Goal: Task Accomplishment & Management: Use online tool/utility

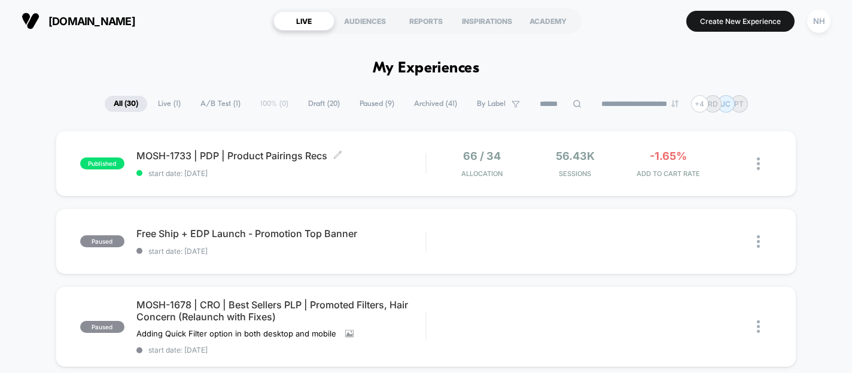
click at [225, 152] on span "MOSH-1733 | PDP | Product Pairings Recs Click to edit experience details" at bounding box center [280, 156] width 289 height 12
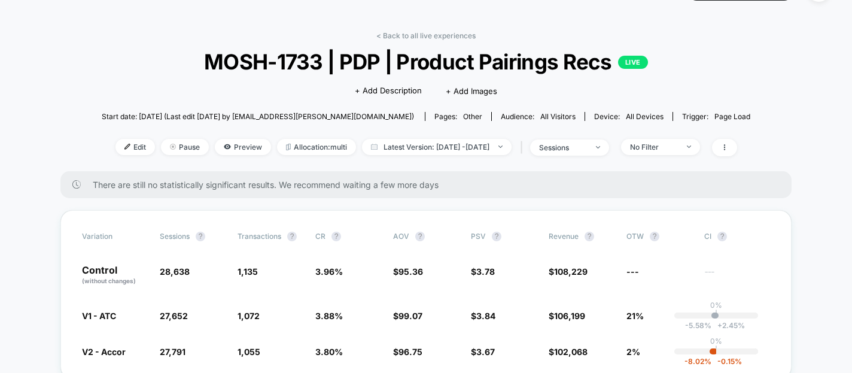
scroll to position [50, 0]
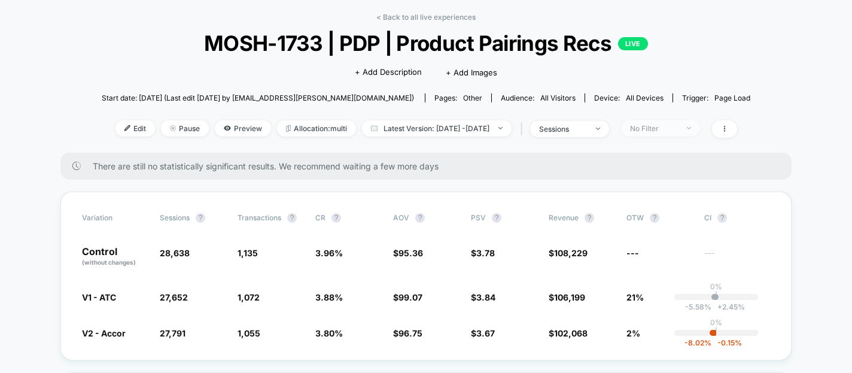
click at [678, 124] on div "No Filter" at bounding box center [654, 128] width 48 height 9
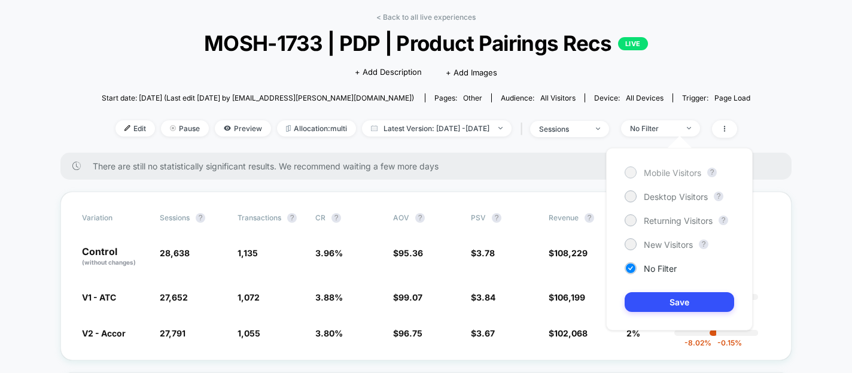
click at [672, 173] on span "Mobile Visitors" at bounding box center [671, 172] width 57 height 10
click at [692, 301] on button "Save" at bounding box center [678, 302] width 109 height 20
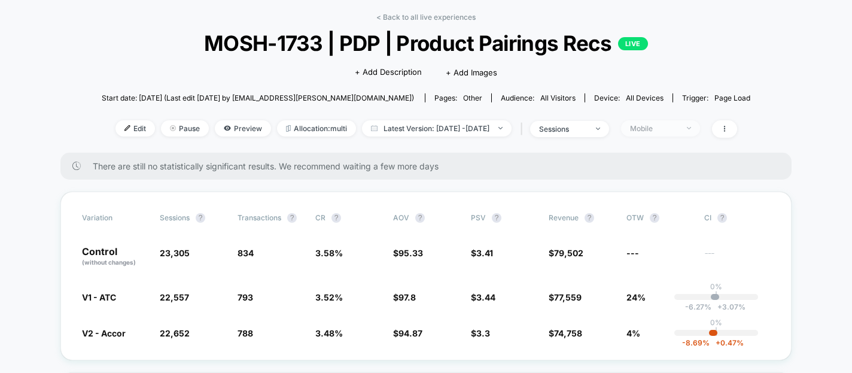
click at [700, 130] on span "Mobile" at bounding box center [660, 128] width 79 height 16
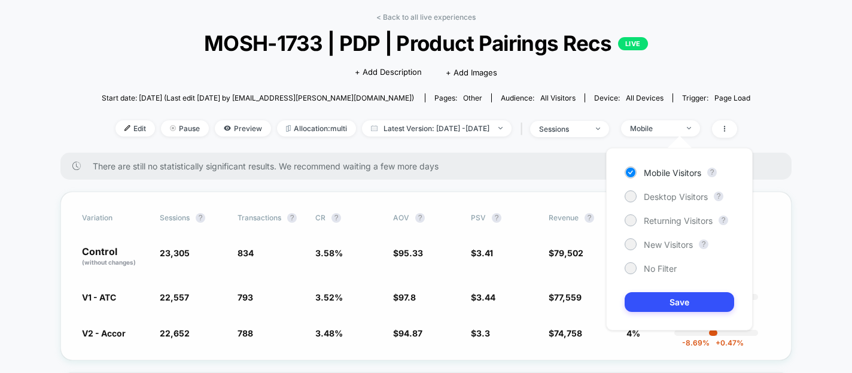
click at [437, 303] on div "Variation Sessions ? Transactions ? CR ? AOV ? PSV ? Revenue ? OTW ? CI ? Contr…" at bounding box center [425, 275] width 731 height 169
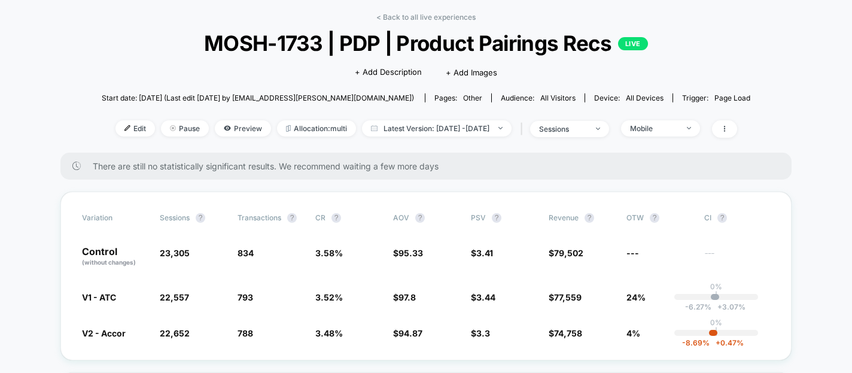
click at [693, 115] on div "< Back to all live experiences MOSH-1733 | PDP | Product Pairings Recs LIVE Cli…" at bounding box center [426, 83] width 648 height 140
click at [693, 121] on span "Mobile" at bounding box center [660, 128] width 79 height 16
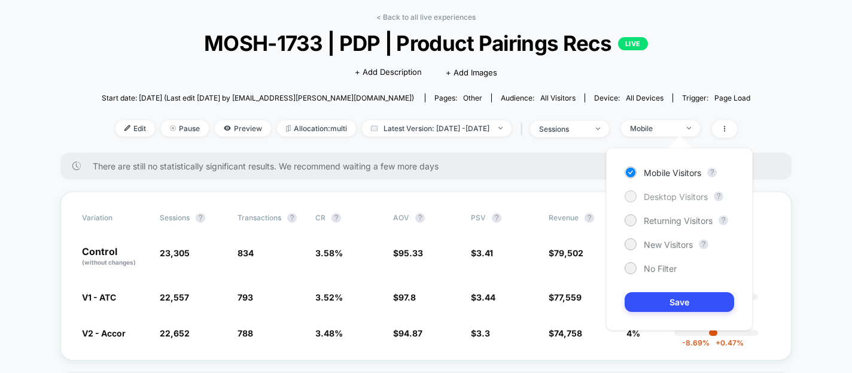
click at [669, 197] on span "Desktop Visitors" at bounding box center [675, 196] width 64 height 10
click at [668, 305] on button "Save" at bounding box center [678, 302] width 109 height 20
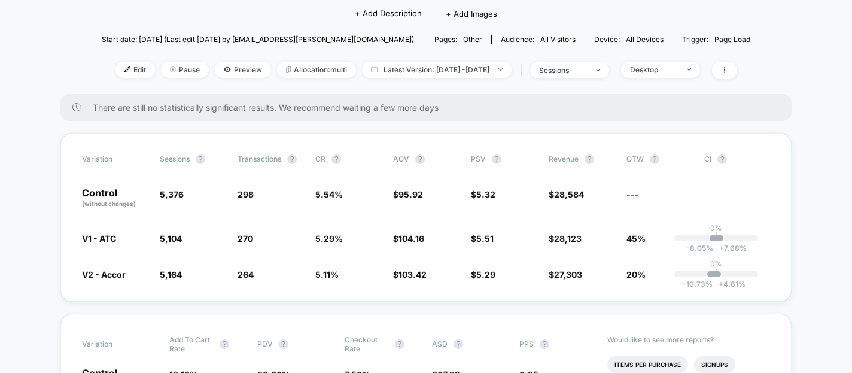
scroll to position [87, 0]
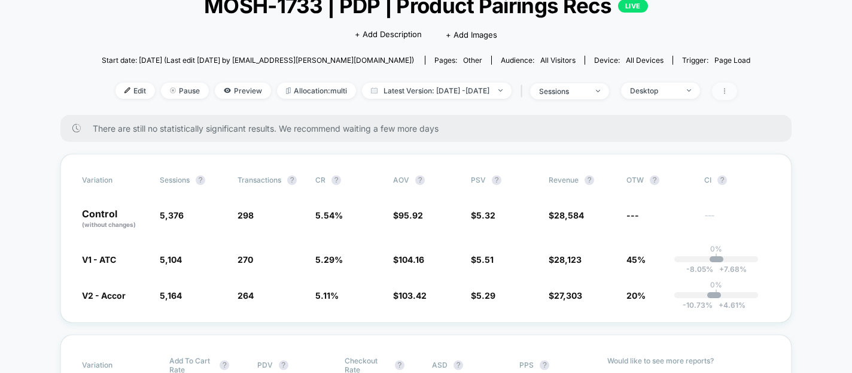
click at [737, 85] on span at bounding box center [724, 91] width 25 height 17
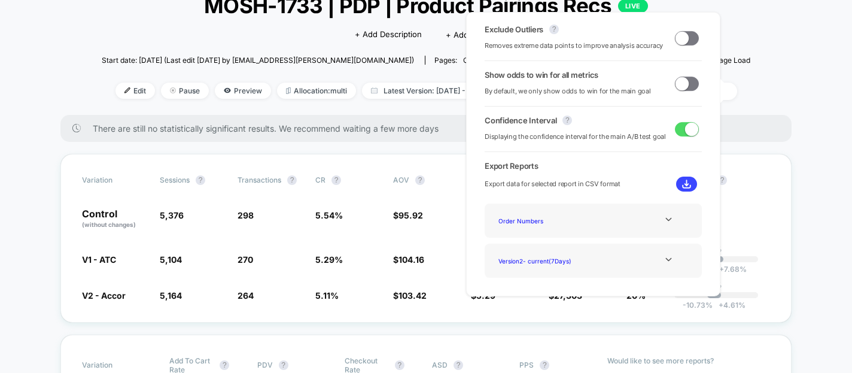
click at [682, 90] on span at bounding box center [687, 84] width 24 height 14
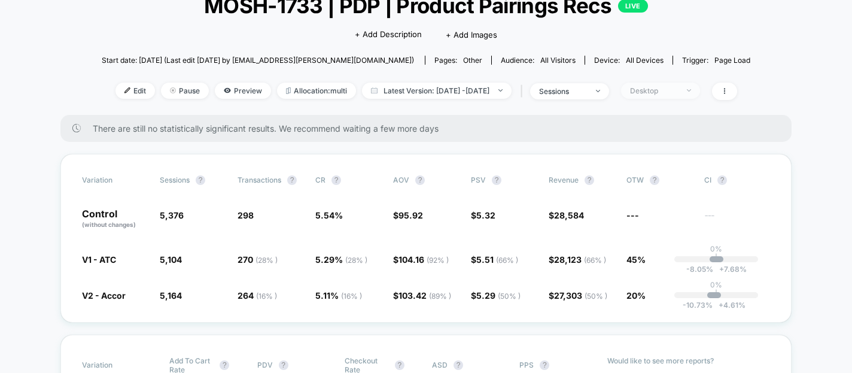
click at [700, 94] on span "Desktop" at bounding box center [660, 91] width 79 height 16
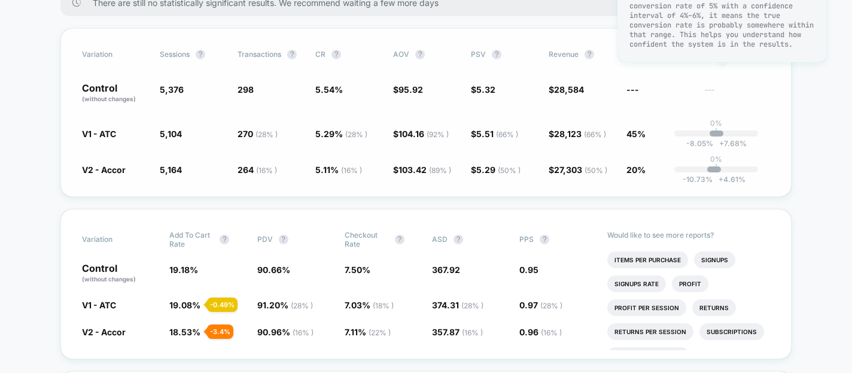
scroll to position [80, 0]
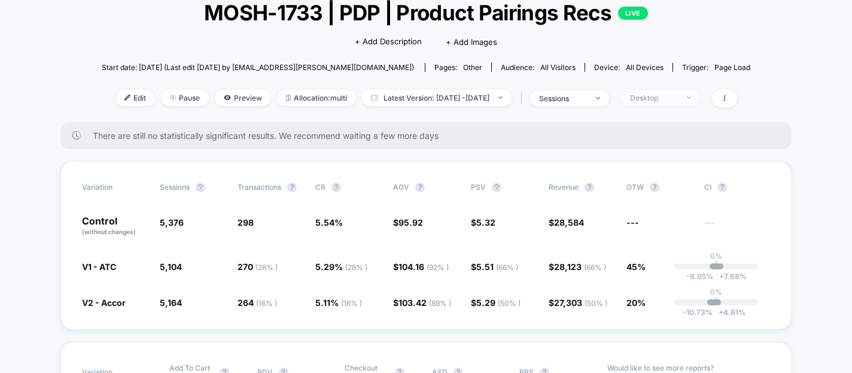
click at [662, 94] on div "Desktop" at bounding box center [654, 97] width 48 height 9
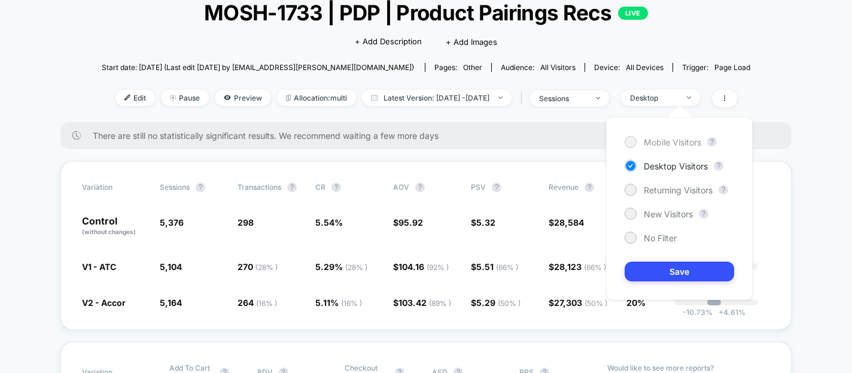
click at [667, 141] on span "Mobile Visitors" at bounding box center [671, 142] width 57 height 10
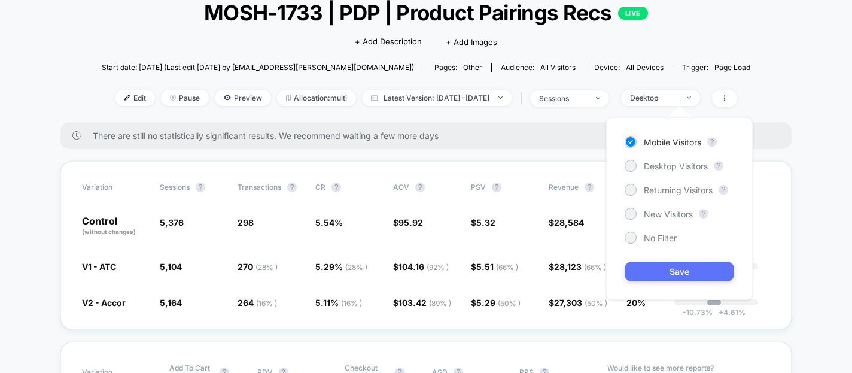
click at [673, 270] on button "Save" at bounding box center [678, 271] width 109 height 20
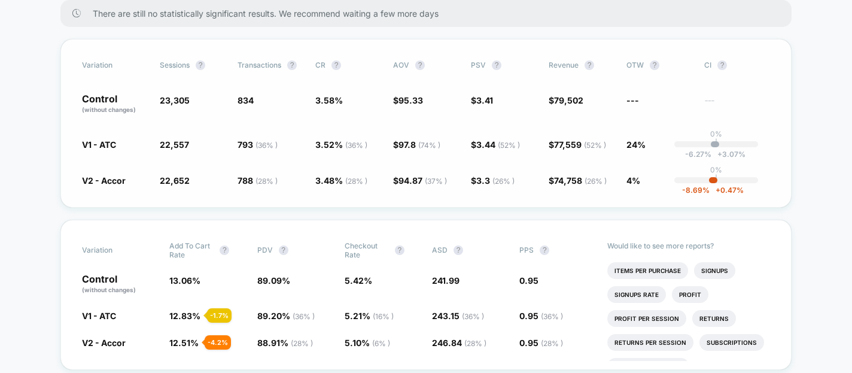
scroll to position [163, 0]
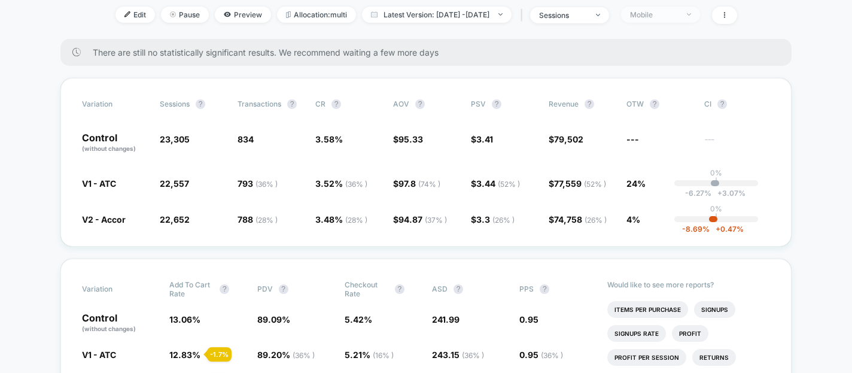
click at [687, 14] on div at bounding box center [682, 14] width 9 height 1
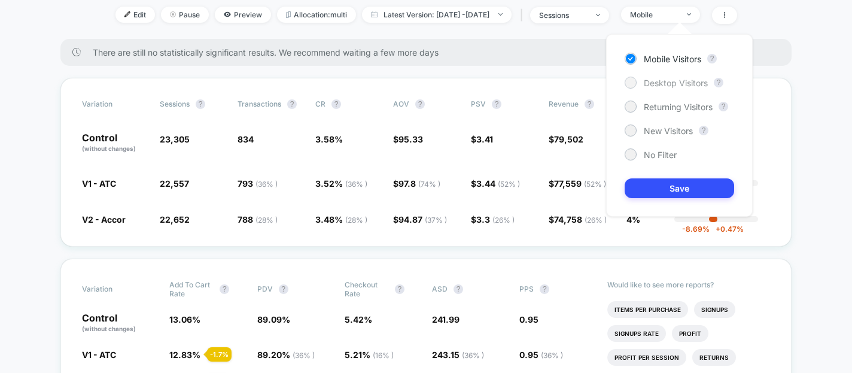
click at [688, 83] on span "Desktop Visitors" at bounding box center [675, 83] width 64 height 10
click at [687, 191] on button "Save" at bounding box center [678, 188] width 109 height 20
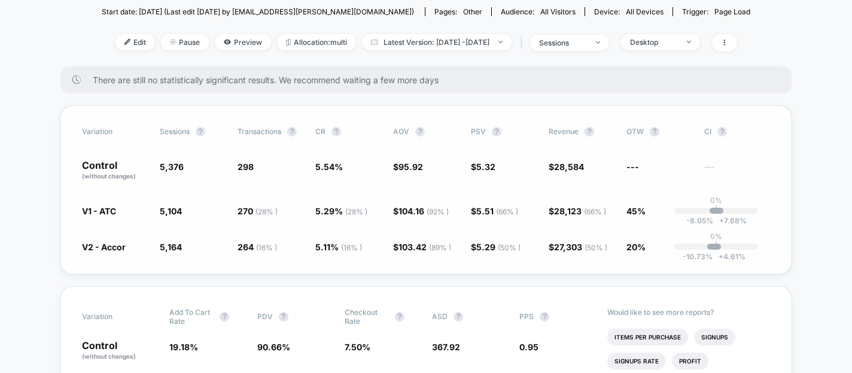
scroll to position [102, 0]
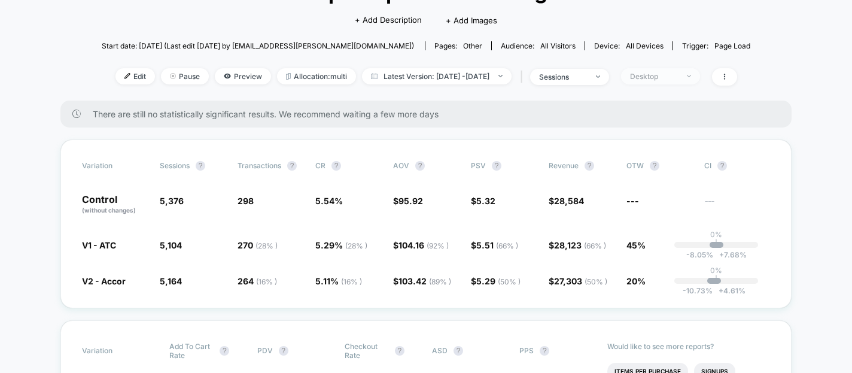
click at [689, 70] on span "Desktop" at bounding box center [660, 76] width 79 height 16
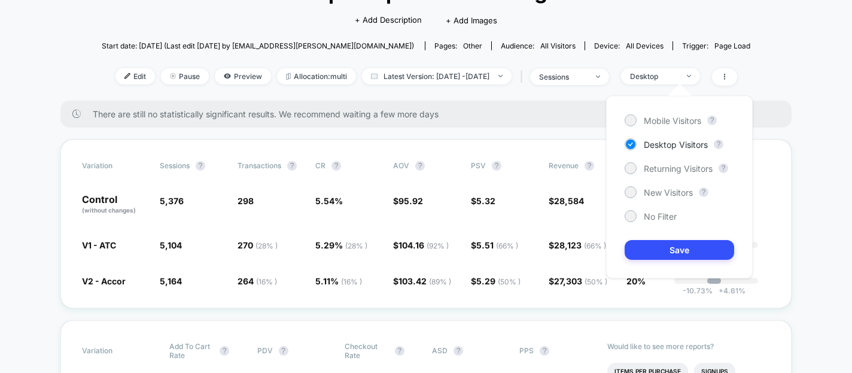
click at [669, 161] on div "Mobile Visitors ? Desktop Visitors ? Returning Visitors ? New Visitors ? No Fil…" at bounding box center [679, 187] width 147 height 182
click at [668, 172] on span "Returning Visitors" at bounding box center [677, 168] width 69 height 10
click at [672, 236] on div "Mobile Visitors ? Desktop Visitors ? Returning Visitors ? New Visitors ? No Fil…" at bounding box center [679, 187] width 147 height 182
click at [672, 241] on button "Save" at bounding box center [678, 250] width 109 height 20
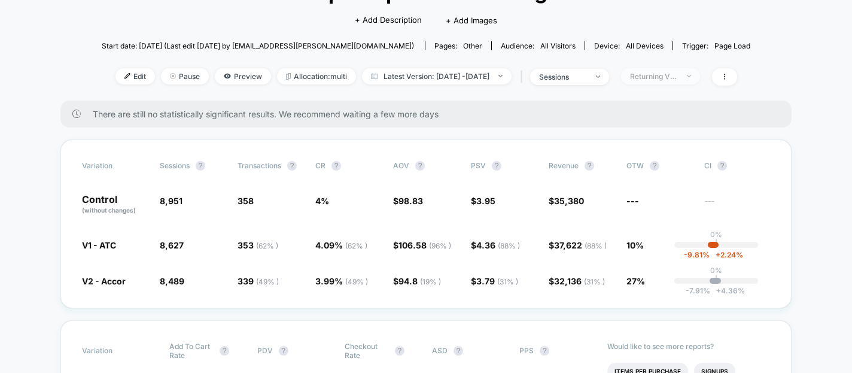
click at [678, 76] on div "Returning Visitors" at bounding box center [654, 76] width 48 height 9
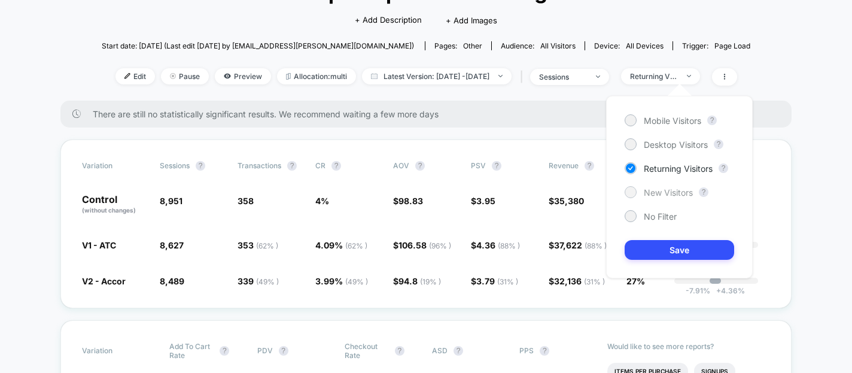
click at [653, 191] on span "New Visitors" at bounding box center [667, 192] width 49 height 10
click at [663, 252] on button "Save" at bounding box center [678, 250] width 109 height 20
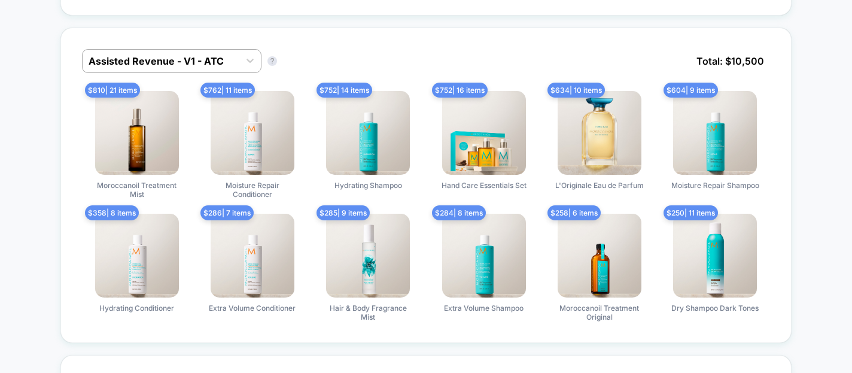
scroll to position [844, 0]
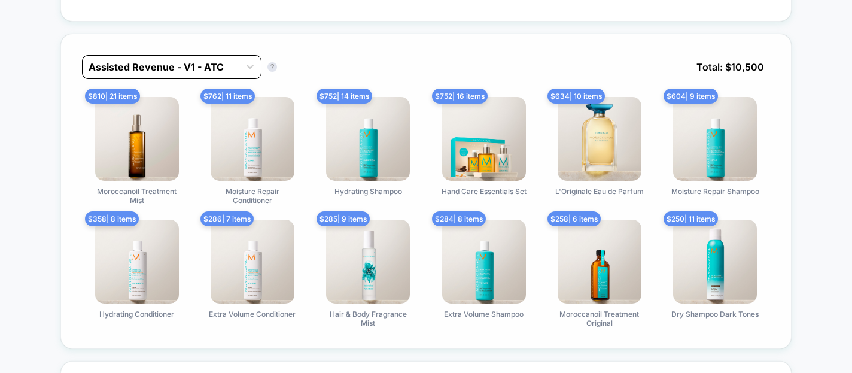
click at [220, 69] on div at bounding box center [161, 67] width 145 height 14
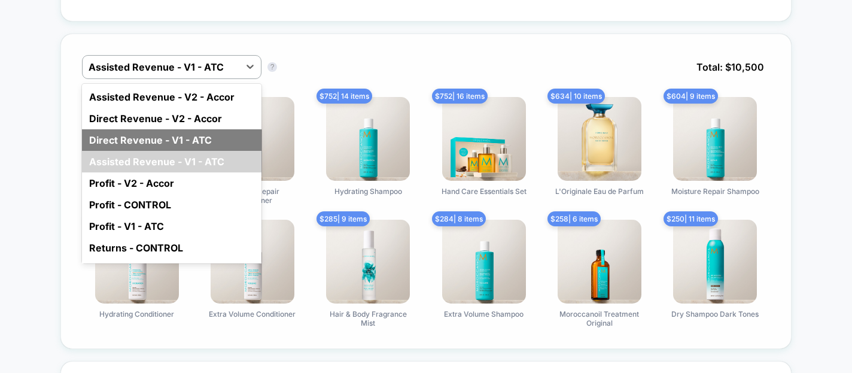
click at [211, 139] on div "Direct Revenue - V1 - ATC" at bounding box center [171, 140] width 179 height 22
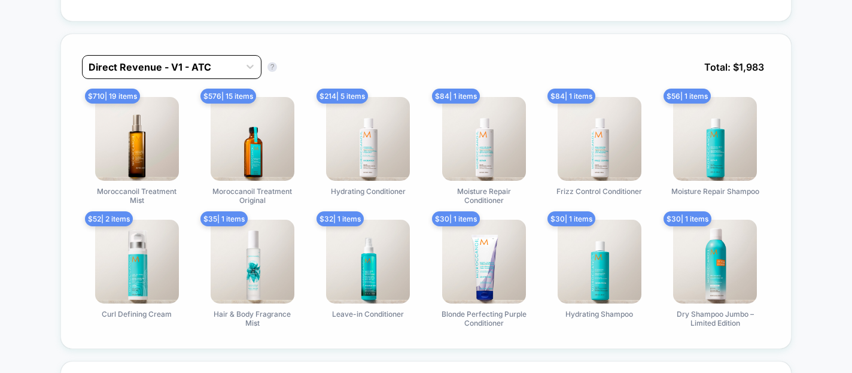
click at [219, 64] on div at bounding box center [161, 67] width 145 height 14
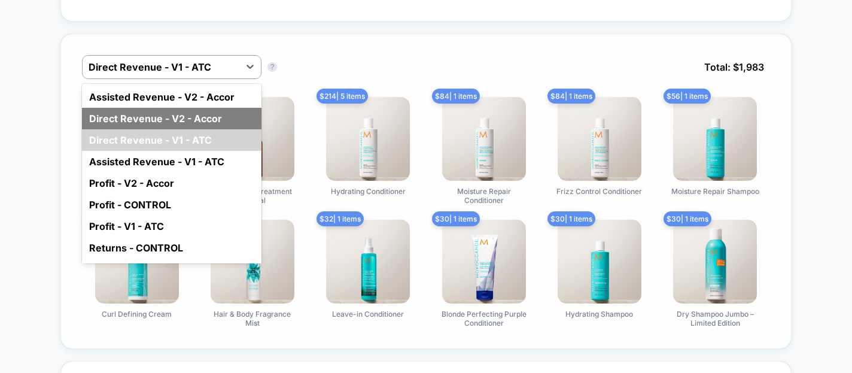
click at [212, 117] on div "Direct Revenue - V2 - Accor" at bounding box center [171, 119] width 179 height 22
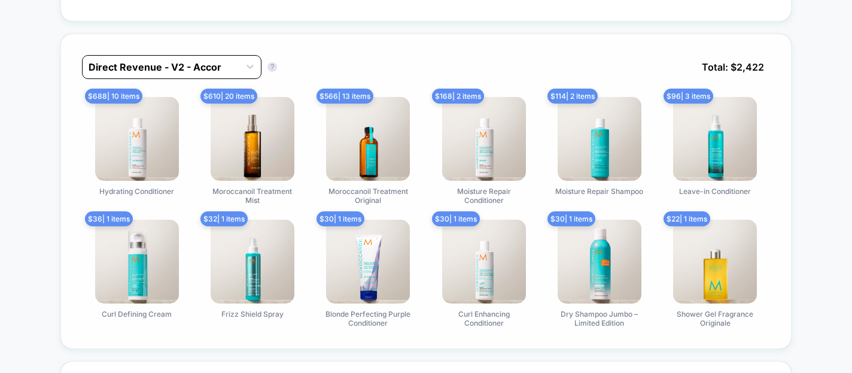
click at [223, 63] on div at bounding box center [161, 67] width 145 height 14
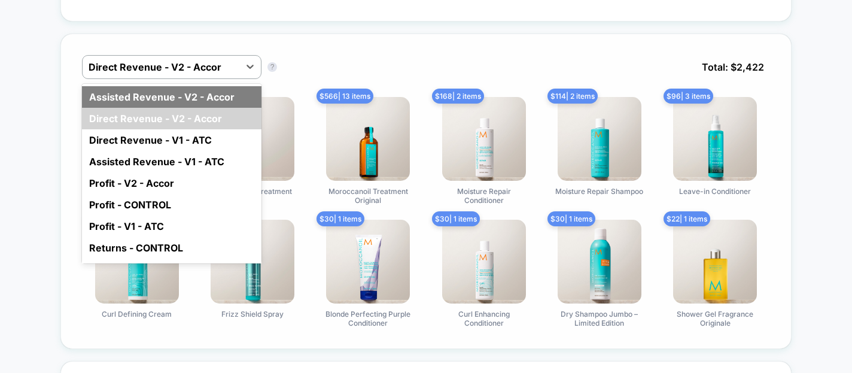
click at [219, 97] on div "Assisted Revenue - V2 - Accor" at bounding box center [171, 97] width 179 height 22
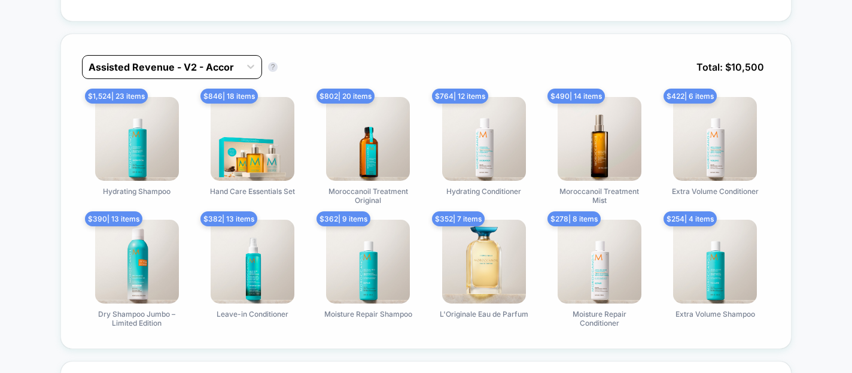
click at [226, 63] on div at bounding box center [161, 67] width 145 height 14
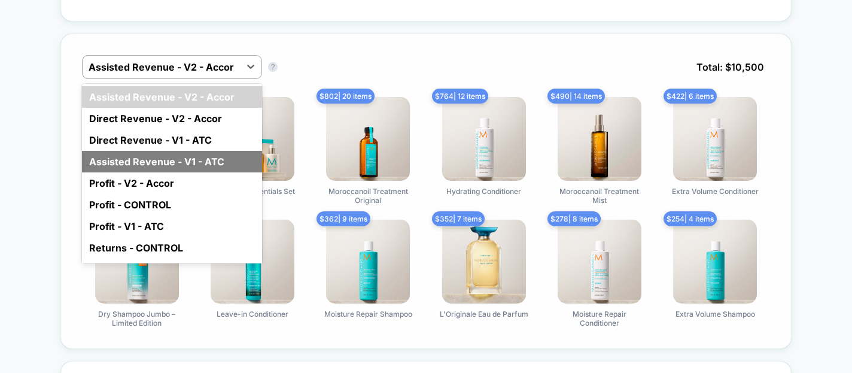
click at [211, 157] on div "Assisted Revenue - V1 - ATC" at bounding box center [172, 162] width 180 height 22
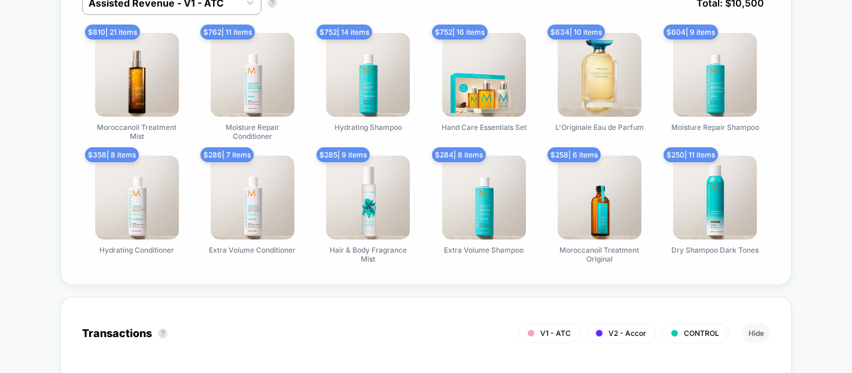
scroll to position [882, 0]
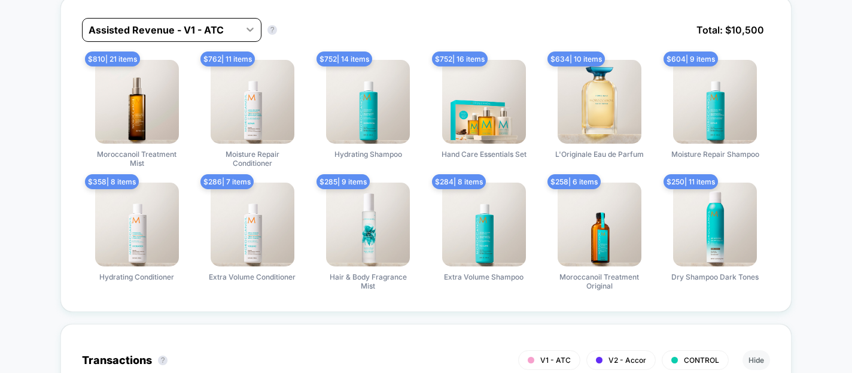
click at [244, 29] on icon at bounding box center [250, 29] width 12 height 12
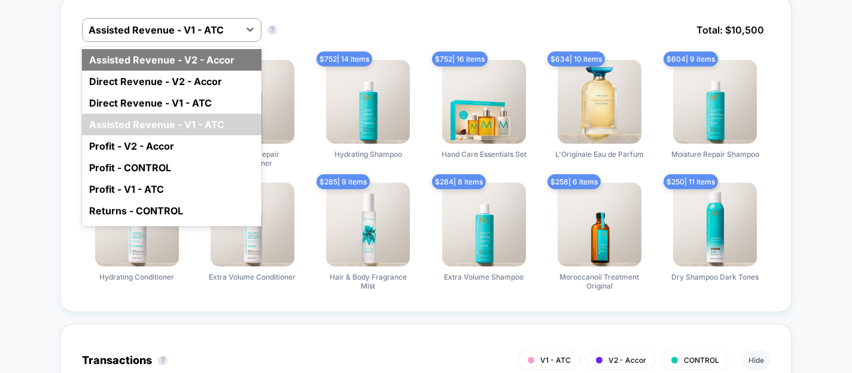
click at [222, 63] on div "Assisted Revenue - V2 - Accor" at bounding box center [171, 60] width 179 height 22
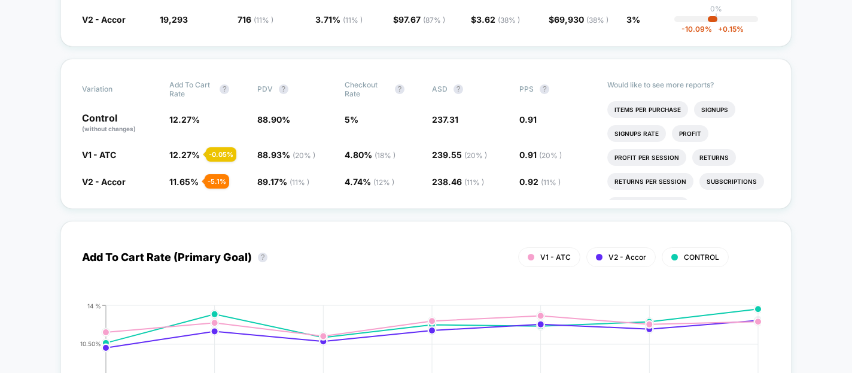
scroll to position [0, 0]
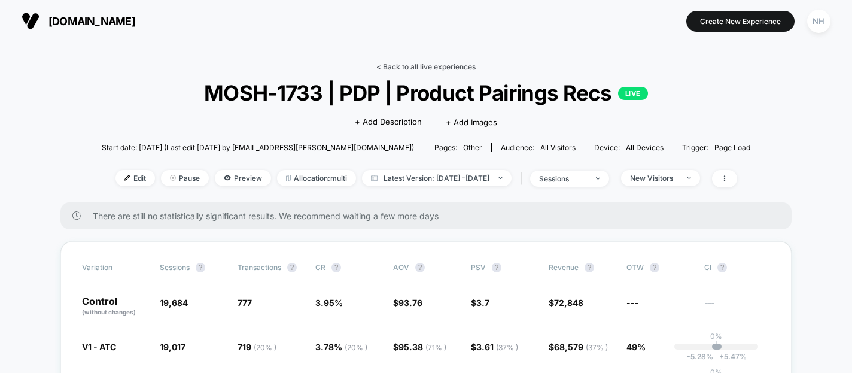
click at [451, 66] on link "< Back to all live experiences" at bounding box center [425, 66] width 99 height 9
